Goal: Information Seeking & Learning: Learn about a topic

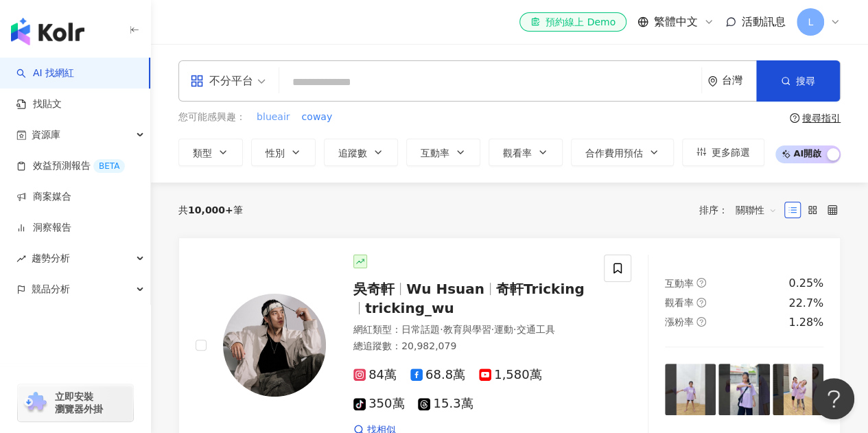
click at [264, 119] on span "blueair" at bounding box center [274, 118] width 34 height 14
type input "*******"
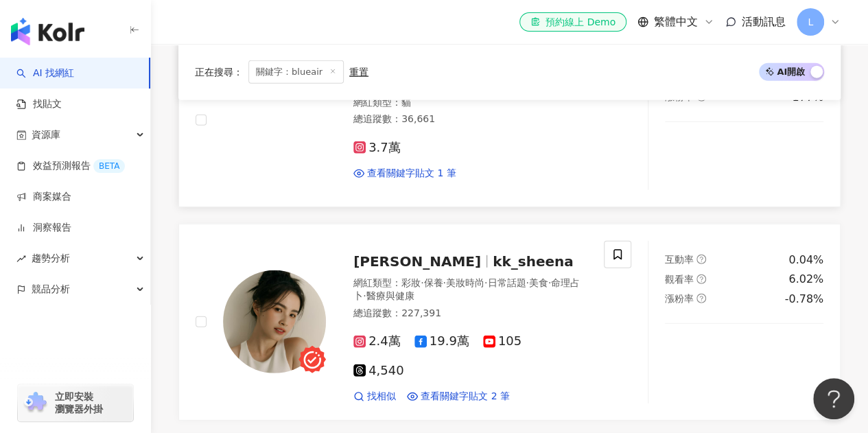
scroll to position [1922, 0]
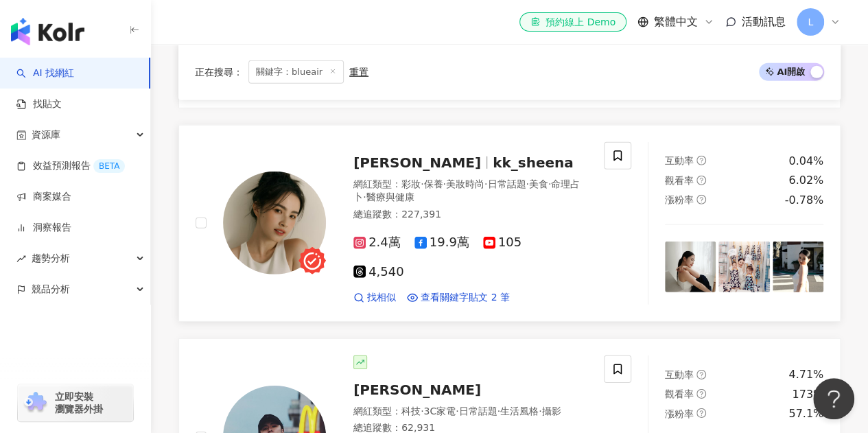
click at [299, 188] on img at bounding box center [274, 223] width 103 height 103
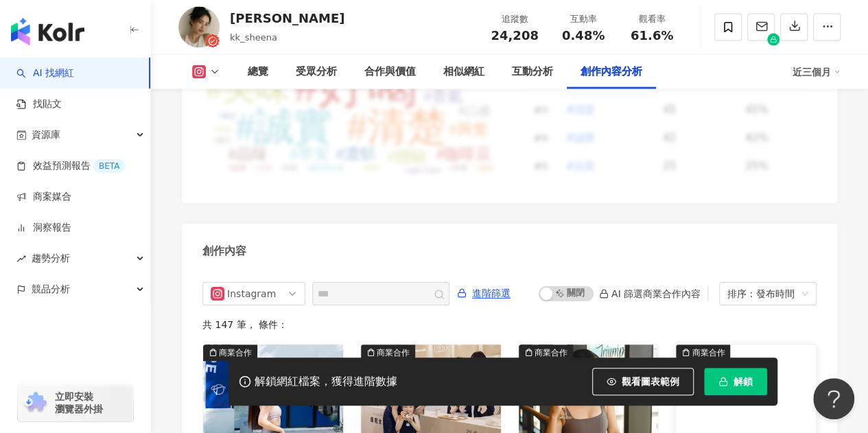
scroll to position [4355, 0]
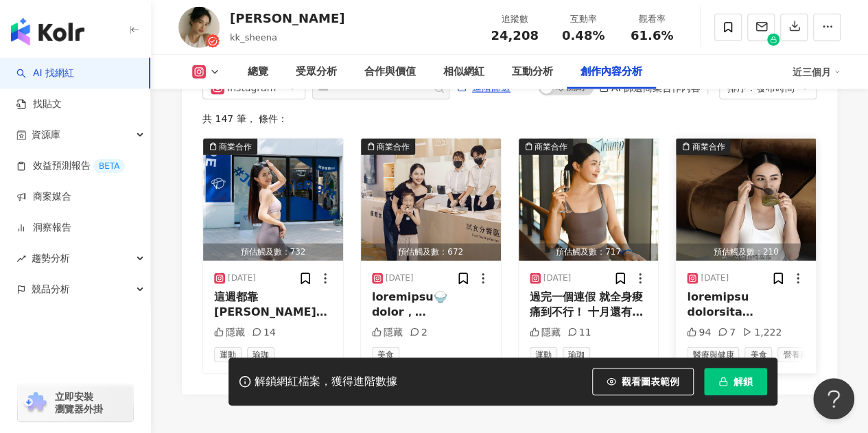
click at [728, 161] on img "button" at bounding box center [746, 200] width 140 height 122
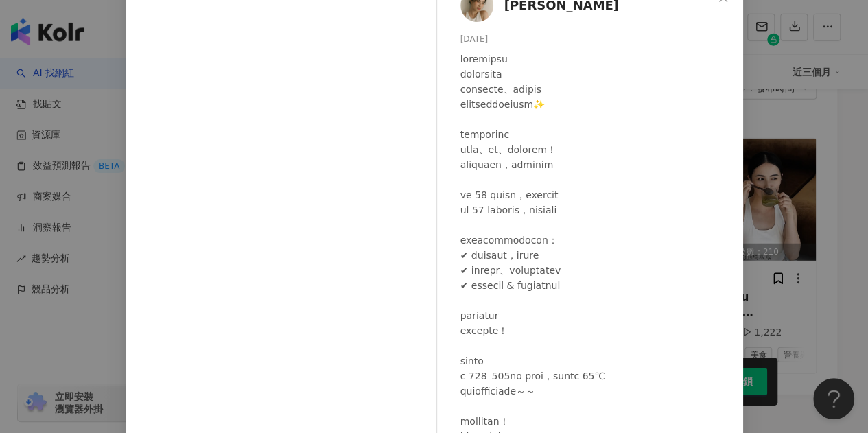
scroll to position [183, 0]
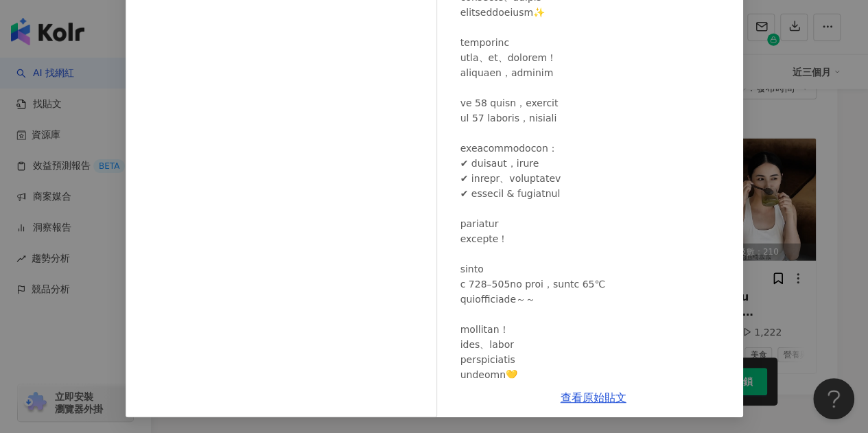
click at [496, 205] on div at bounding box center [597, 351] width 272 height 785
click at [496, 322] on div at bounding box center [597, 351] width 272 height 785
click at [531, 95] on div at bounding box center [597, 351] width 272 height 785
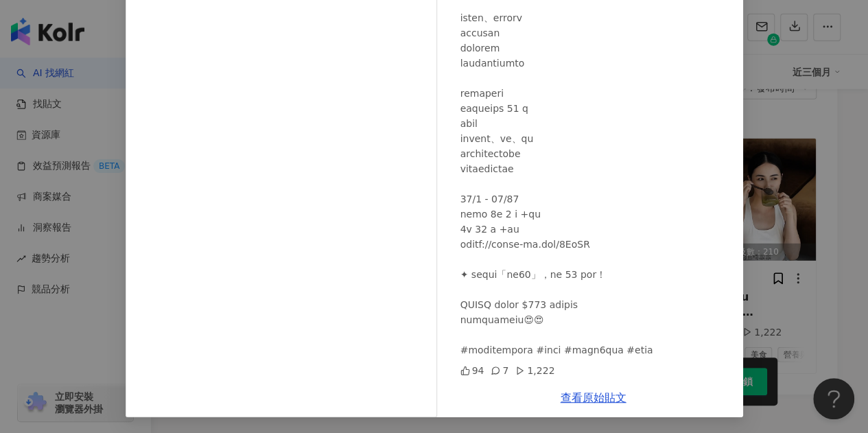
scroll to position [4427, 0]
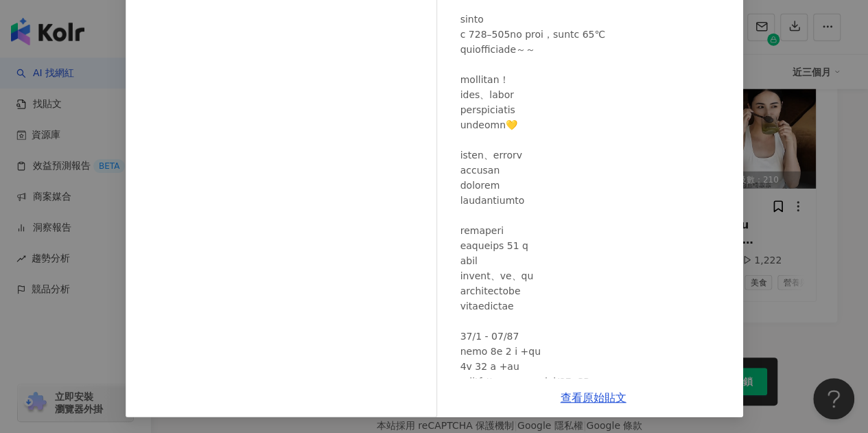
scroll to position [0, 0]
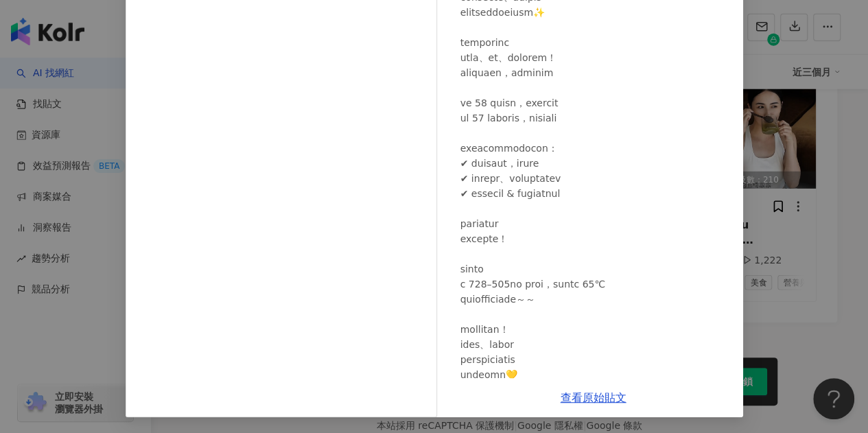
click at [792, 170] on div "柯柯 柯佳辰 2025/10/1 94 7 1,222 查看原始貼文" at bounding box center [434, 216] width 868 height 433
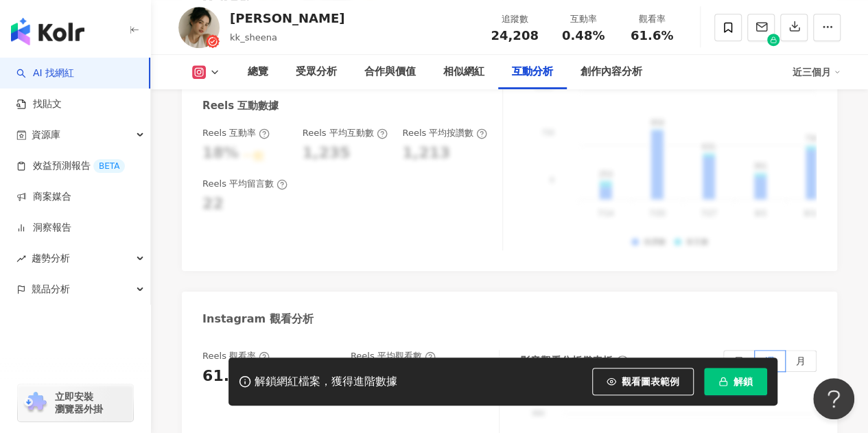
scroll to position [2848, 0]
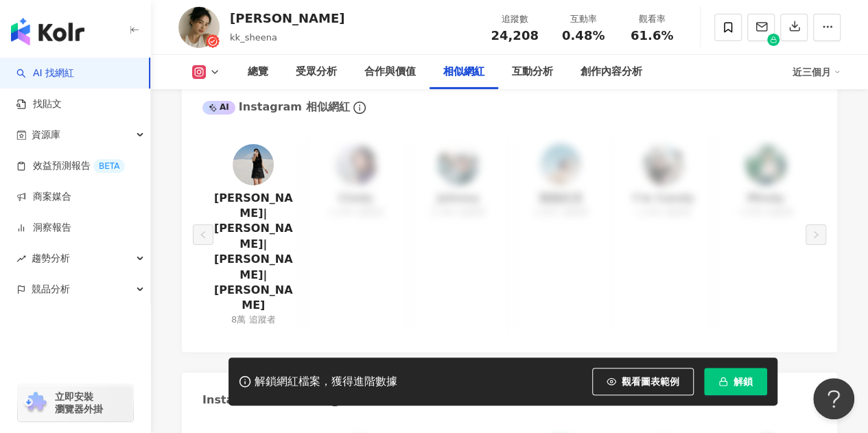
scroll to position [2161, 0]
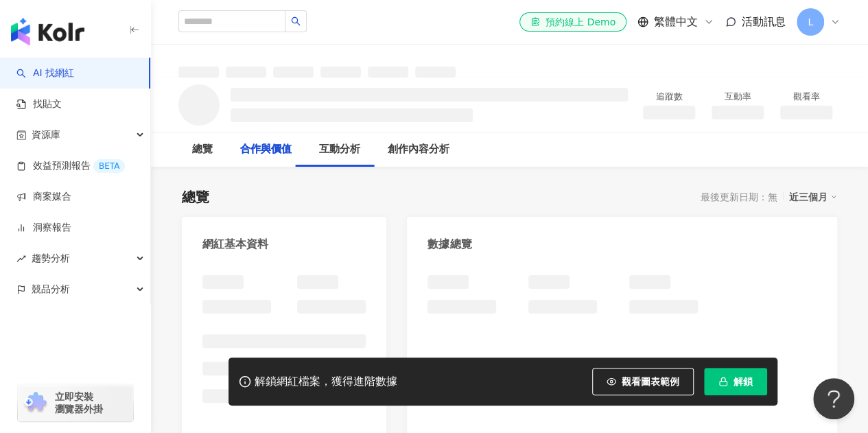
click at [74, 80] on link "AI 找網紅" at bounding box center [45, 74] width 58 height 14
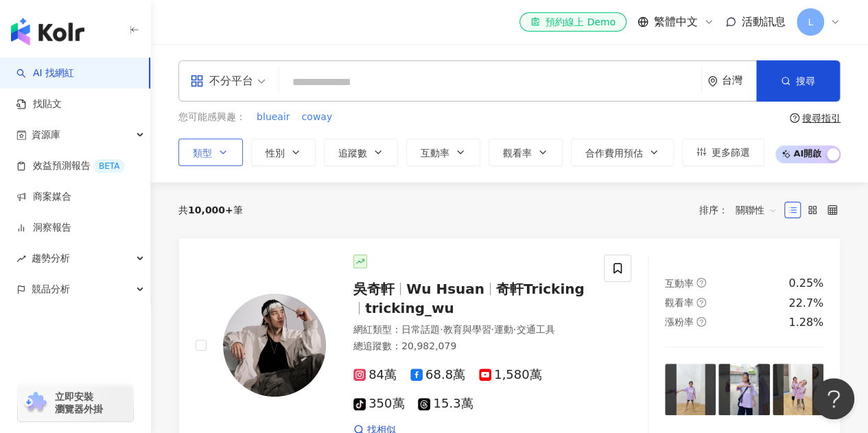
click at [220, 154] on icon "button" at bounding box center [223, 152] width 11 height 11
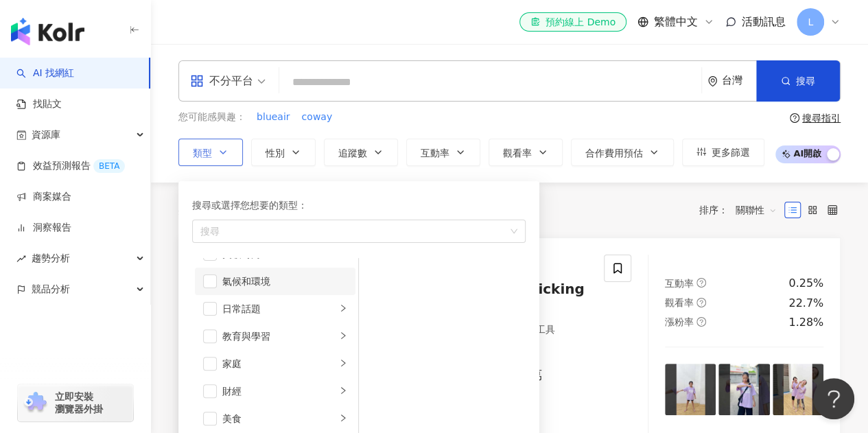
scroll to position [69, 0]
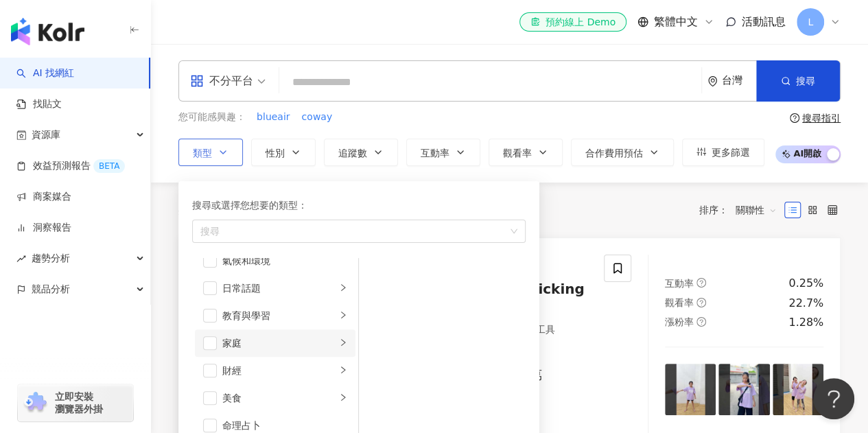
click at [217, 346] on li "家庭" at bounding box center [275, 343] width 161 height 27
click at [380, 273] on span "button" at bounding box center [377, 275] width 14 height 14
click at [379, 301] on span "button" at bounding box center [377, 302] width 14 height 14
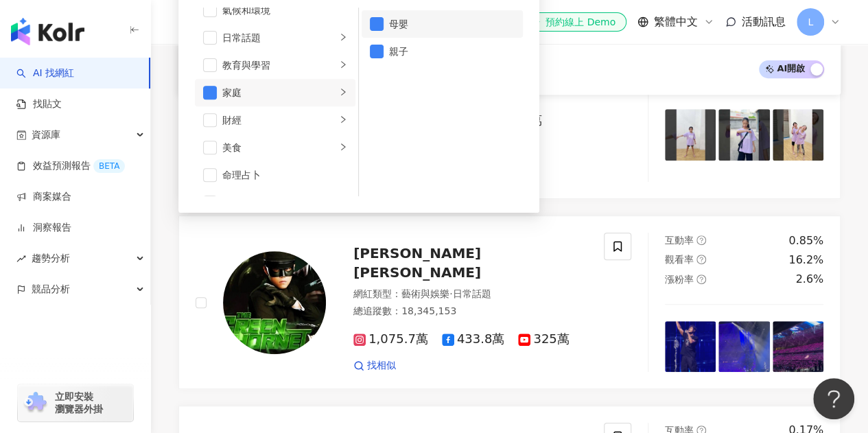
scroll to position [137, 0]
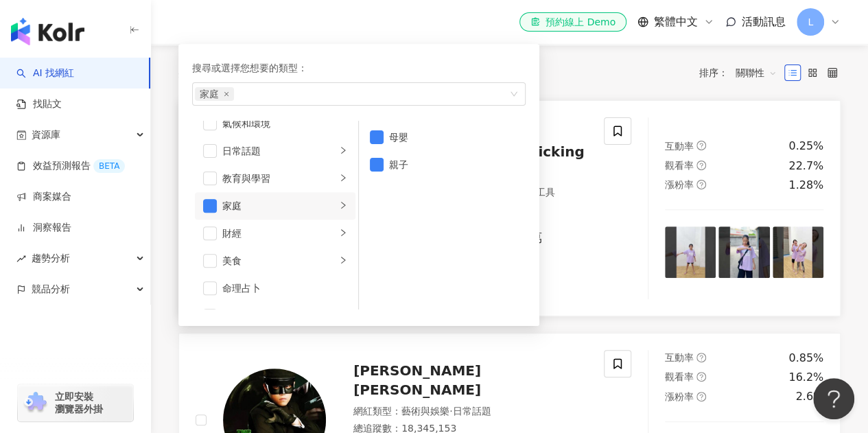
click at [563, 159] on span "奇軒Tricking" at bounding box center [540, 151] width 89 height 16
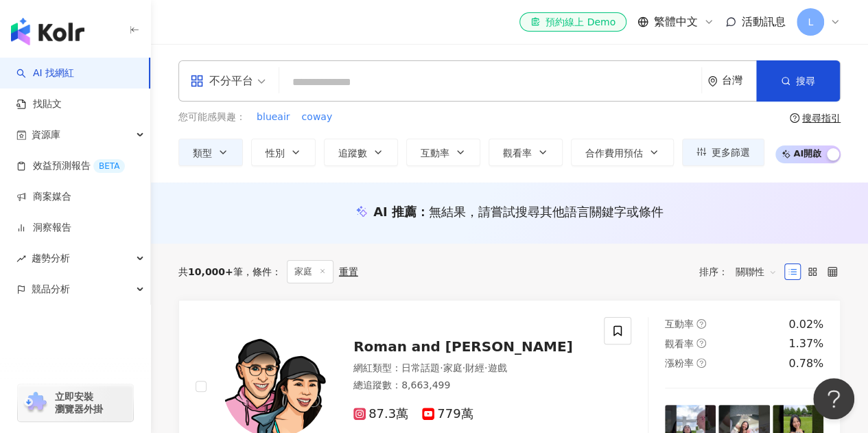
click at [224, 86] on div "不分平台" at bounding box center [221, 81] width 63 height 22
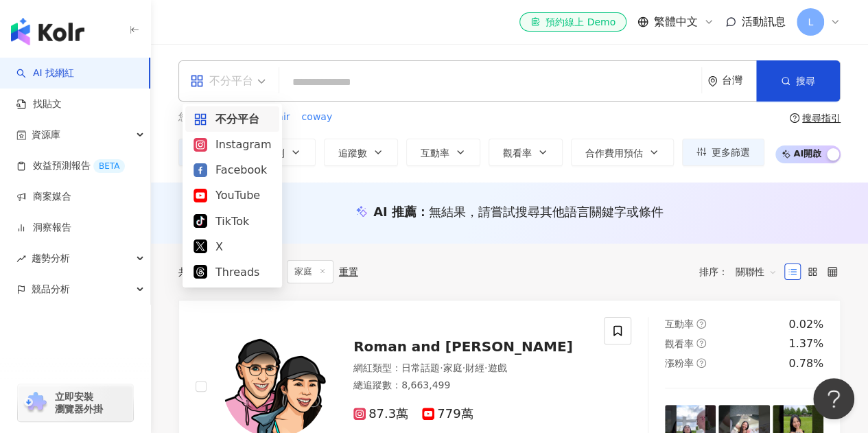
click at [363, 73] on input "search" at bounding box center [490, 82] width 411 height 26
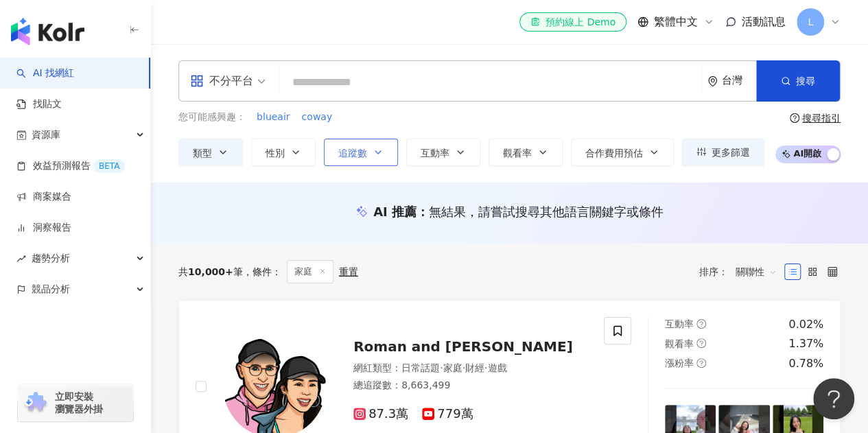
click at [356, 150] on span "追蹤數" at bounding box center [352, 153] width 29 height 11
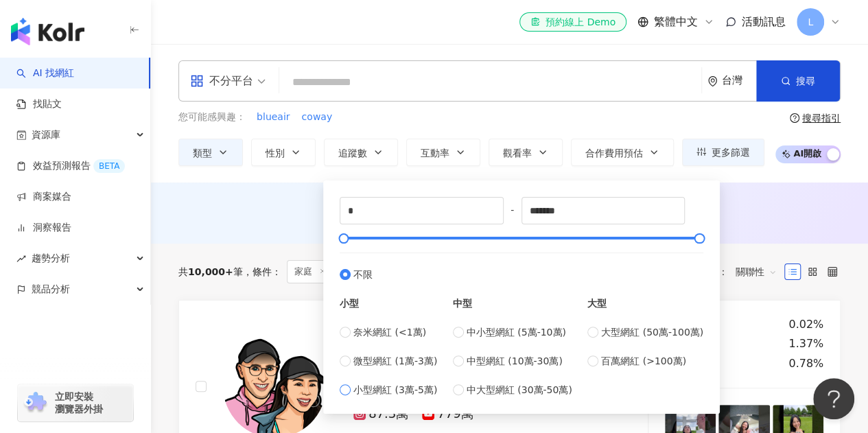
click at [351, 391] on label "小型網紅 (3萬-5萬)" at bounding box center [388, 389] width 97 height 15
type input "*****"
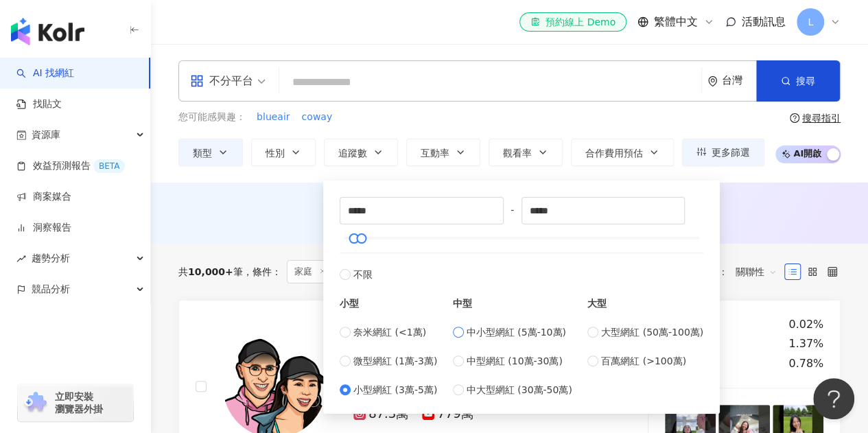
type input "*****"
drag, startPoint x: 581, startPoint y: 209, endPoint x: 511, endPoint y: 210, distance: 70.7
click at [511, 210] on div "***** - ***** 不限 小型 奈米網紅 (<1萬) 微型網紅 (1萬-3萬) 小型網紅 (3萬-5萬) 中型 中小型網紅 (5萬-10萬) 中型網紅…" at bounding box center [522, 297] width 364 height 200
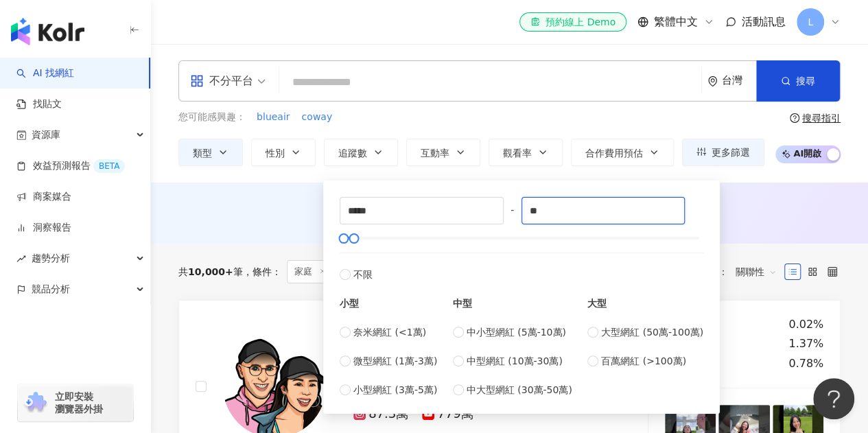
type input "*"
type input "******"
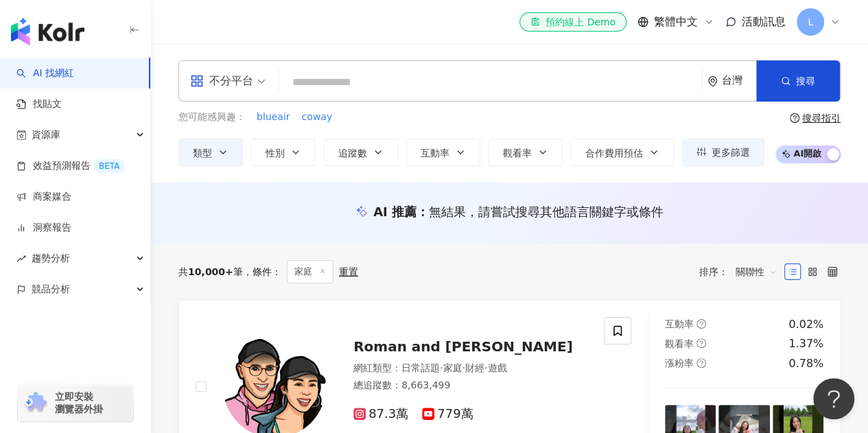
click at [750, 211] on div "AI 推薦 ： 無結果，請嘗試搜尋其他語言關鍵字或條件" at bounding box center [509, 211] width 662 height 17
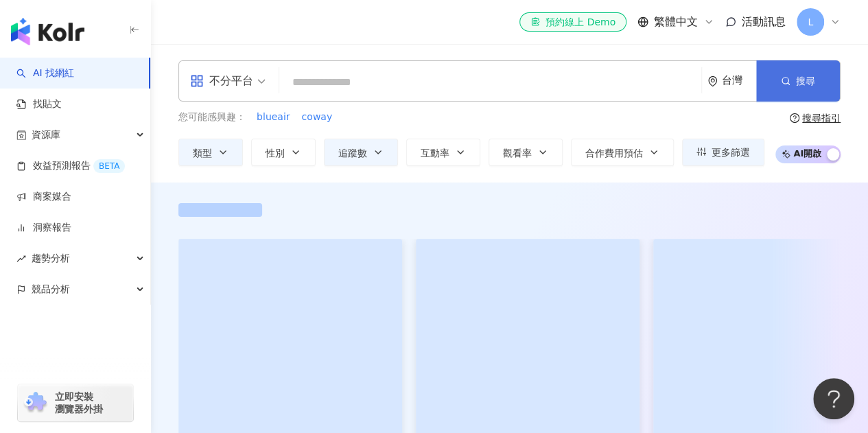
click at [780, 91] on button "搜尋" at bounding box center [799, 80] width 84 height 41
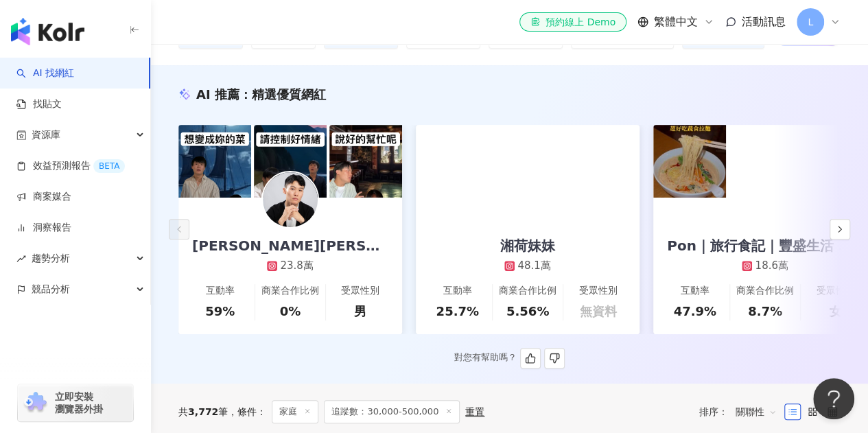
scroll to position [137, 0]
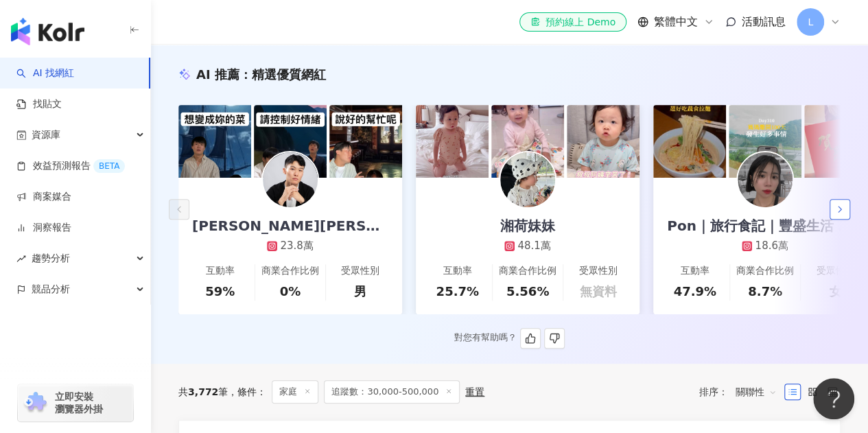
click at [846, 211] on button "button" at bounding box center [840, 209] width 21 height 21
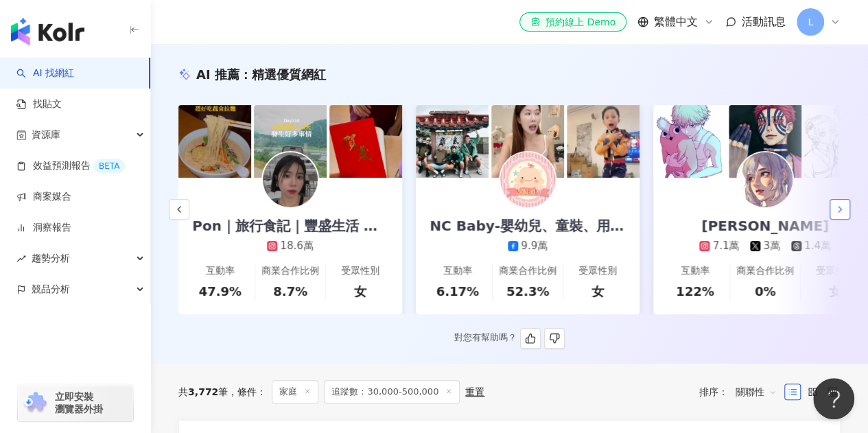
click at [845, 214] on icon "button" at bounding box center [840, 209] width 11 height 11
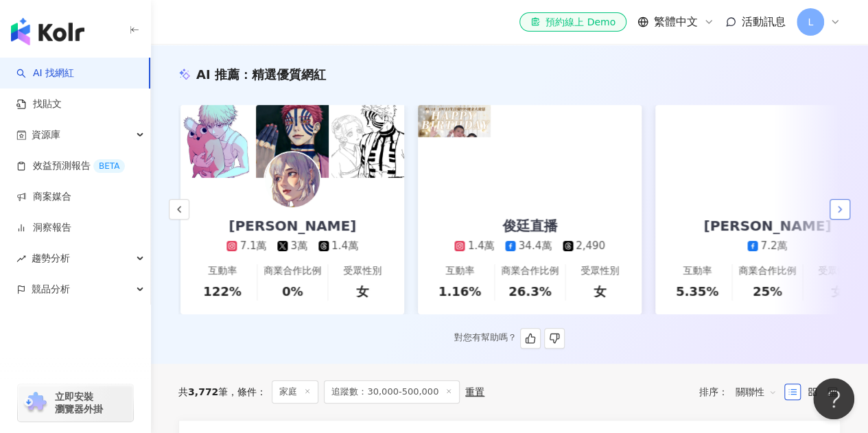
scroll to position [0, 950]
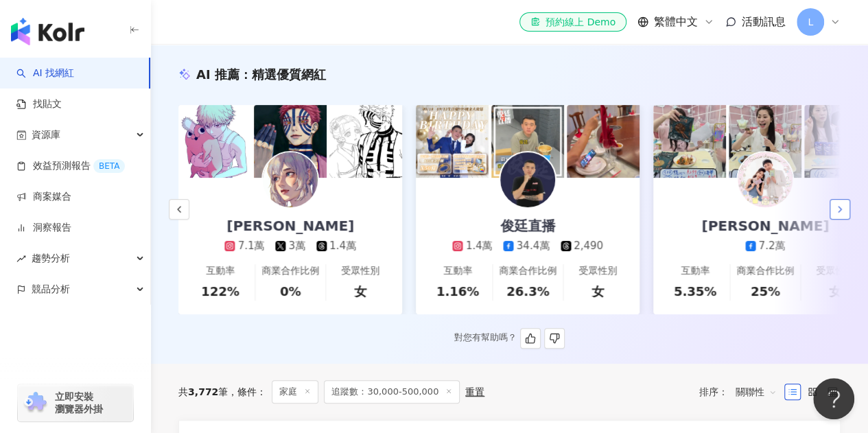
click at [845, 214] on icon "button" at bounding box center [840, 209] width 11 height 11
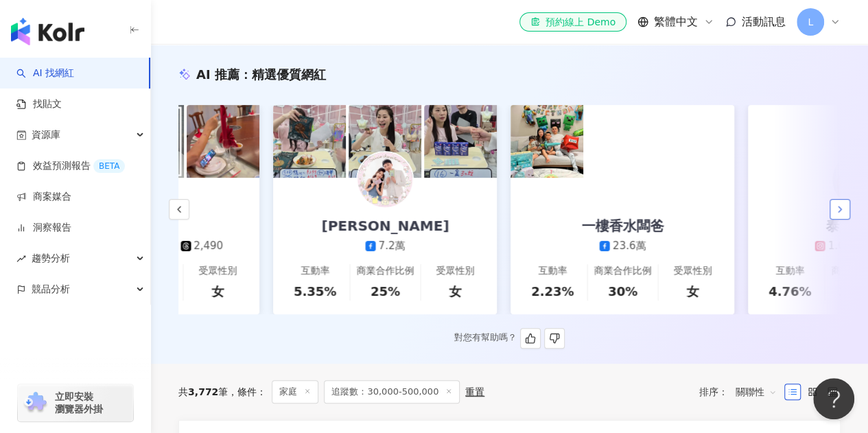
scroll to position [0, 1425]
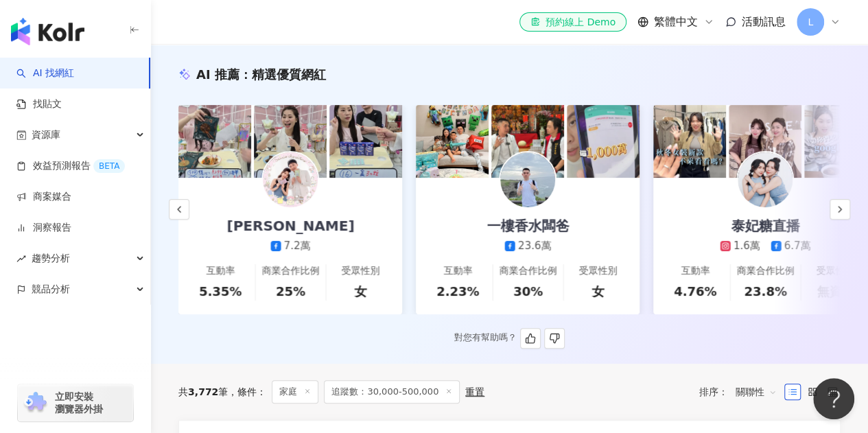
click at [542, 178] on img at bounding box center [527, 179] width 55 height 55
click at [836, 215] on icon "button" at bounding box center [840, 209] width 11 height 11
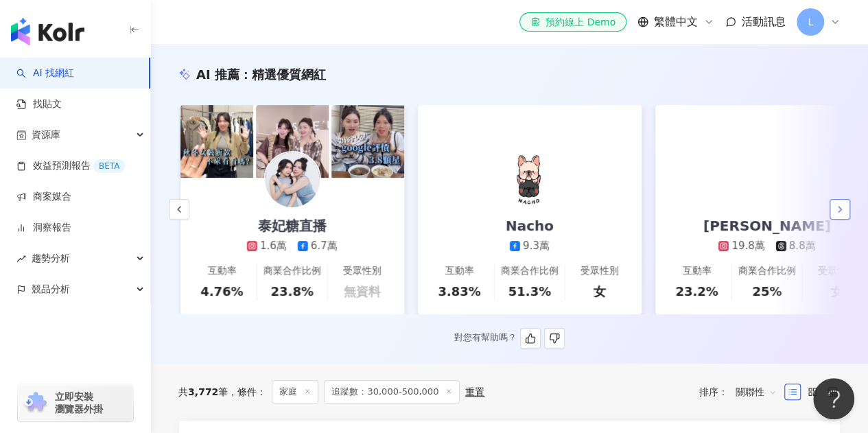
scroll to position [0, 1900]
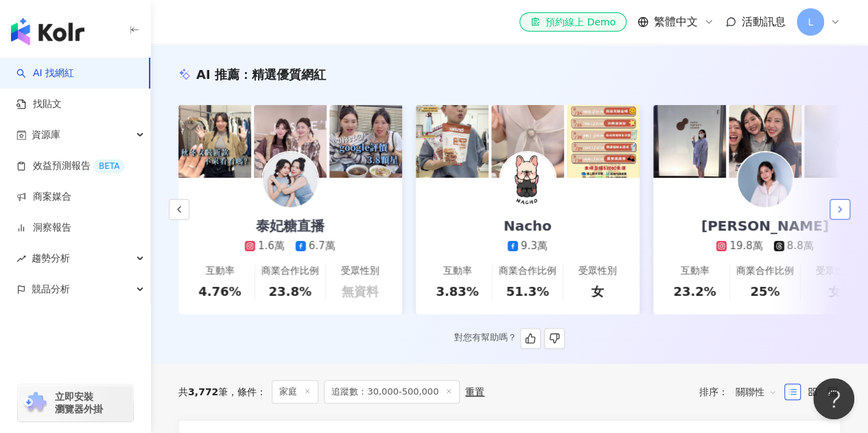
click at [842, 215] on icon "button" at bounding box center [840, 209] width 11 height 11
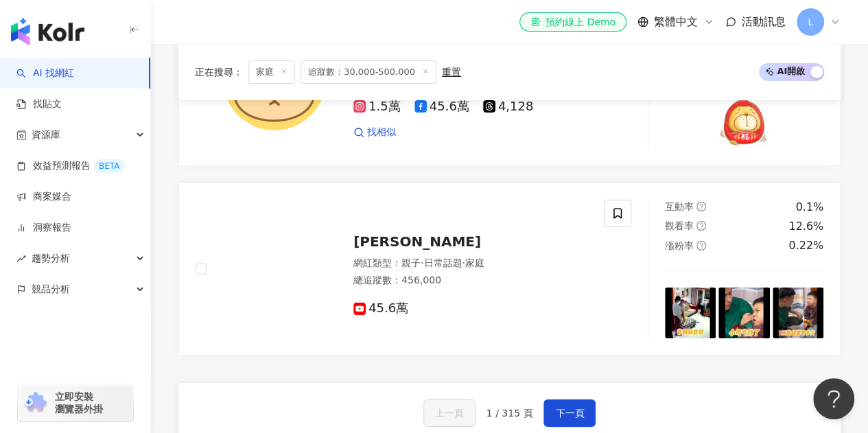
scroll to position [2540, 0]
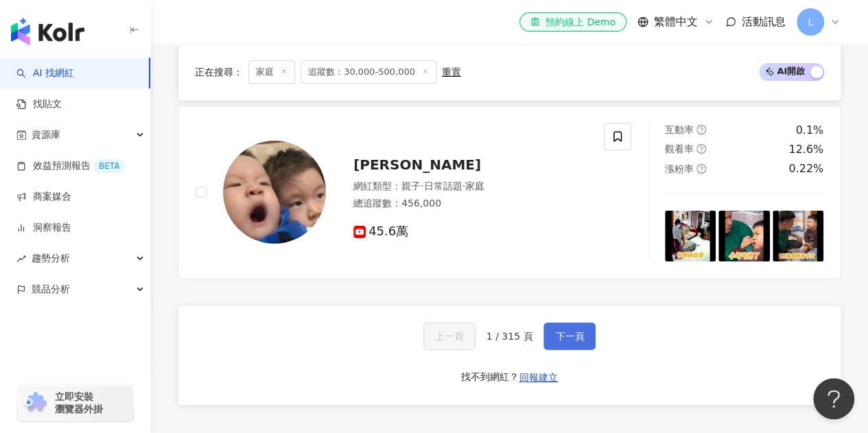
click at [555, 342] on span "下一頁" at bounding box center [569, 336] width 29 height 11
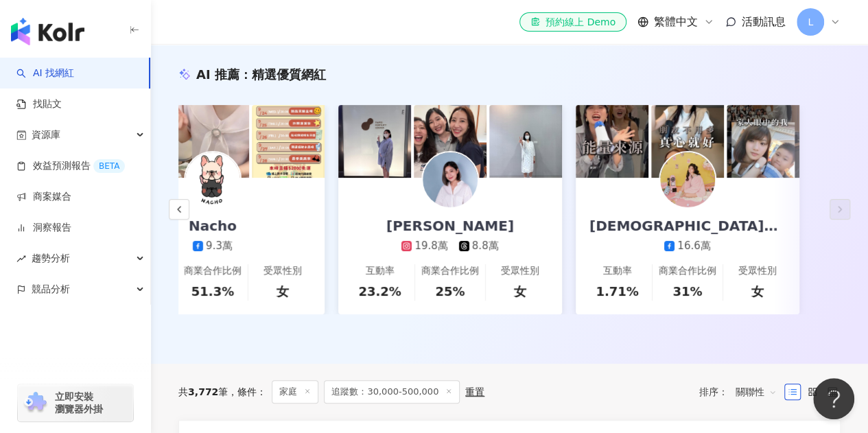
scroll to position [69, 0]
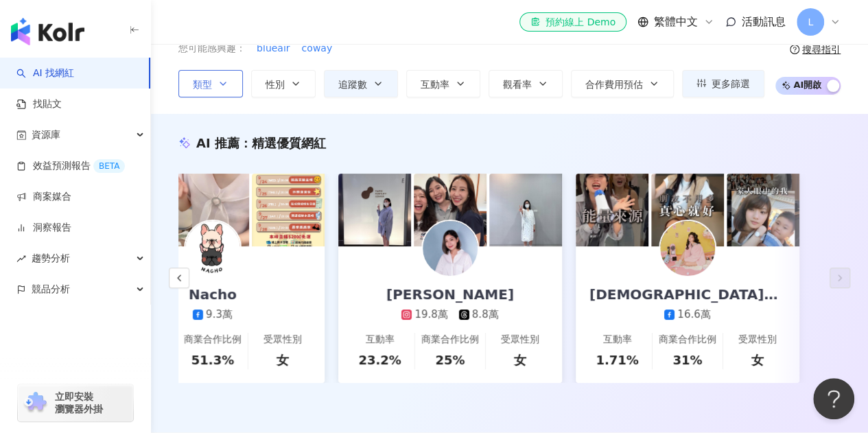
click at [218, 86] on icon "button" at bounding box center [223, 83] width 11 height 11
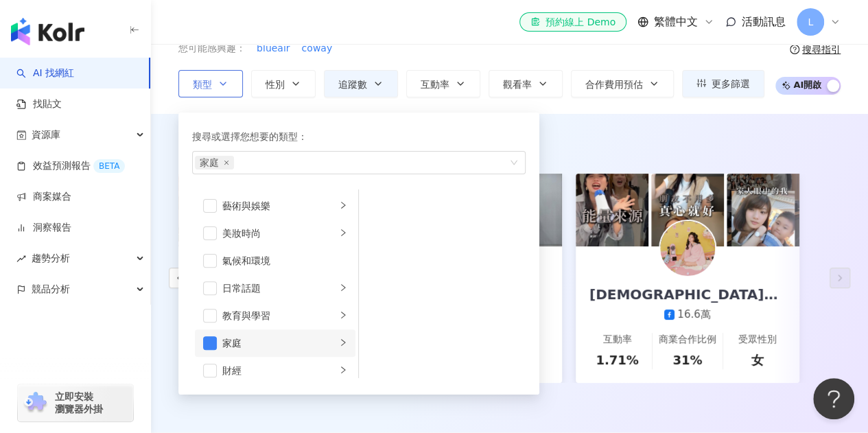
click at [321, 348] on div "家庭" at bounding box center [279, 343] width 114 height 15
click at [381, 236] on span "button" at bounding box center [377, 234] width 14 height 14
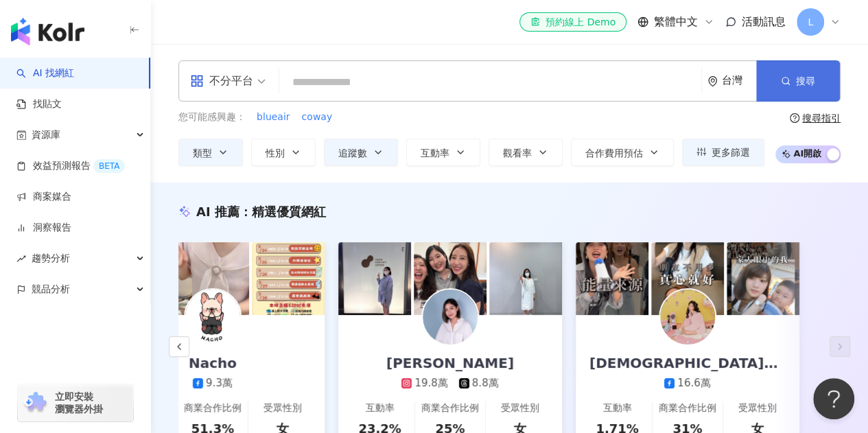
click at [811, 69] on button "搜尋" at bounding box center [799, 80] width 84 height 41
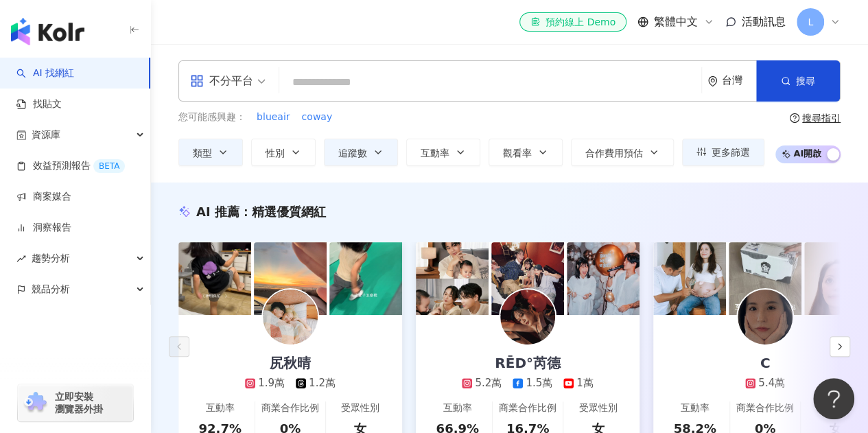
scroll to position [137, 0]
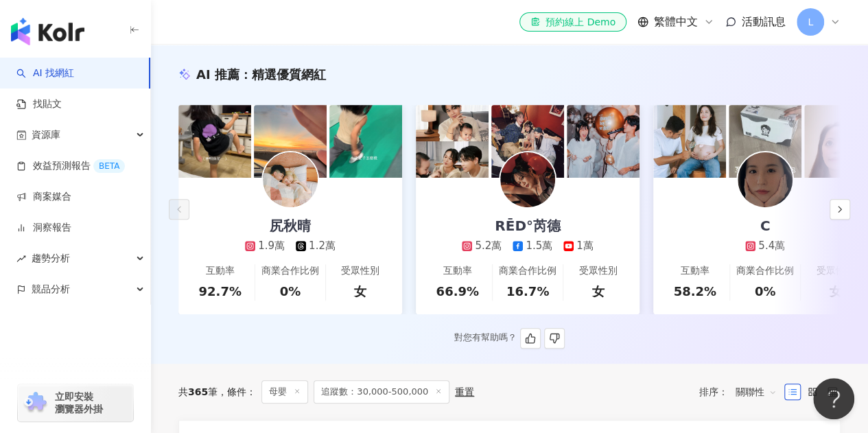
click at [526, 178] on img at bounding box center [527, 179] width 55 height 55
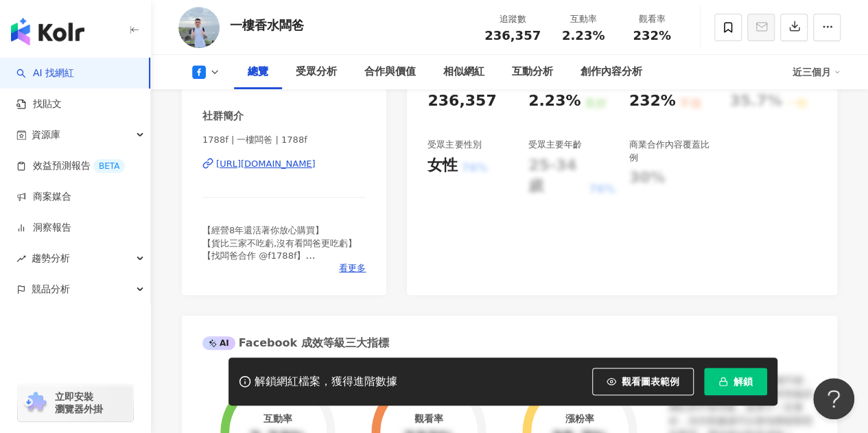
scroll to position [549, 0]
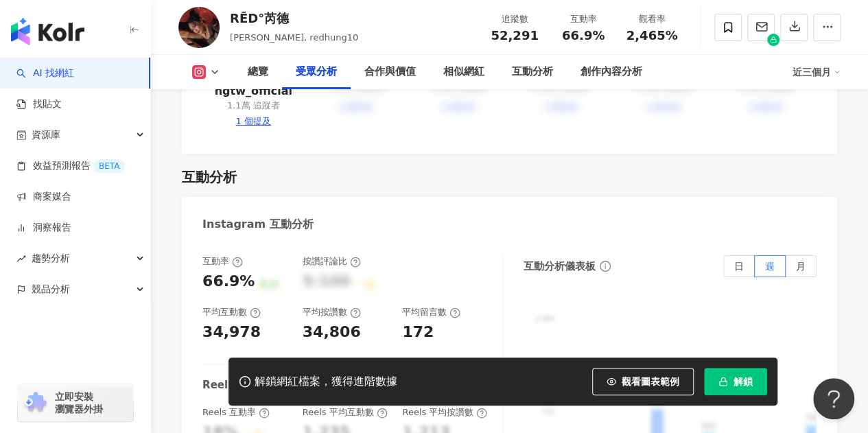
scroll to position [1203, 0]
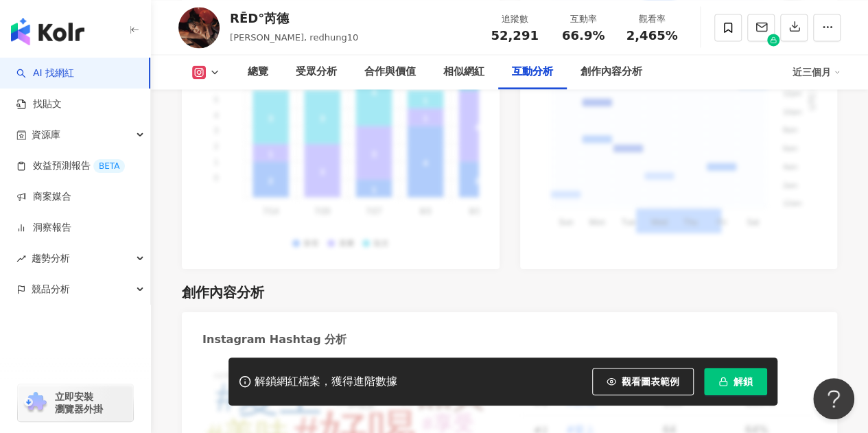
scroll to position [3776, 0]
